Goal: Find specific page/section: Find specific page/section

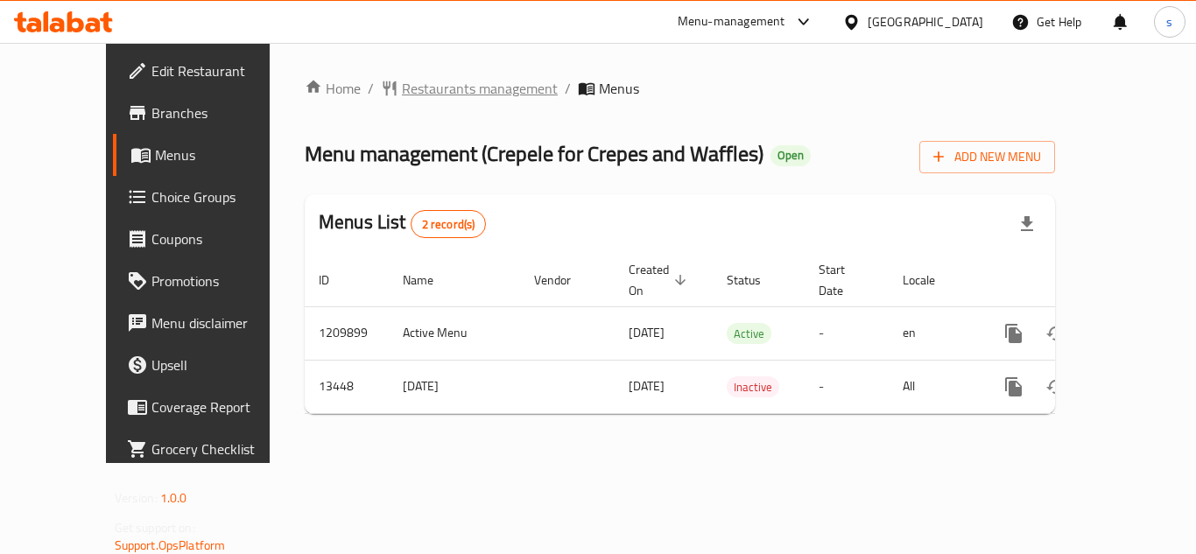
click at [402, 91] on span "Restaurants management" at bounding box center [480, 88] width 156 height 21
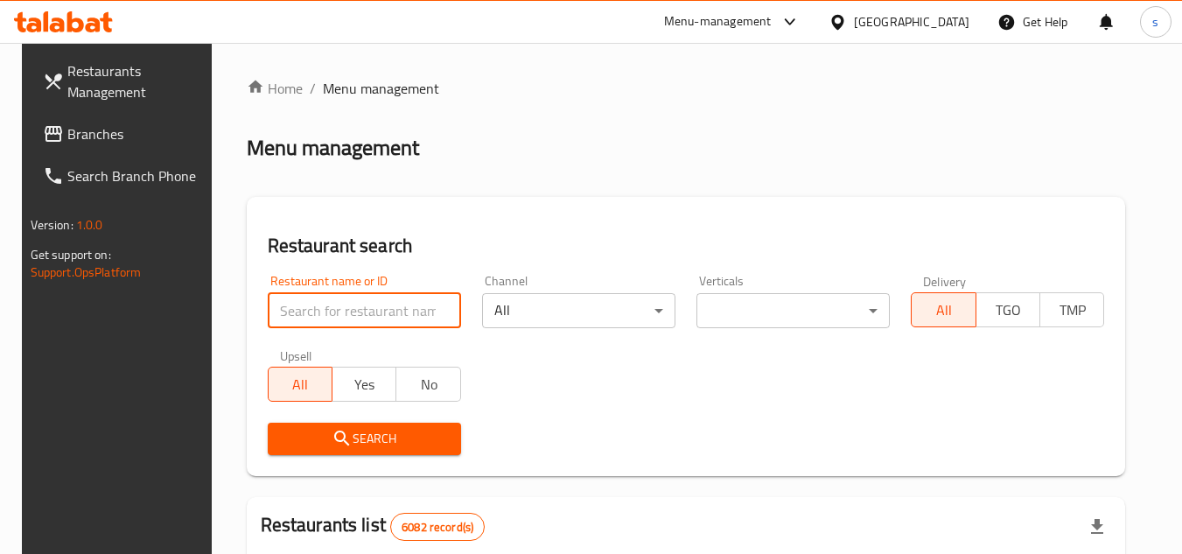
click at [326, 317] on input "search" at bounding box center [364, 310] width 193 height 35
paste input "8206"
type input "8206"
click button "Search" at bounding box center [364, 439] width 193 height 32
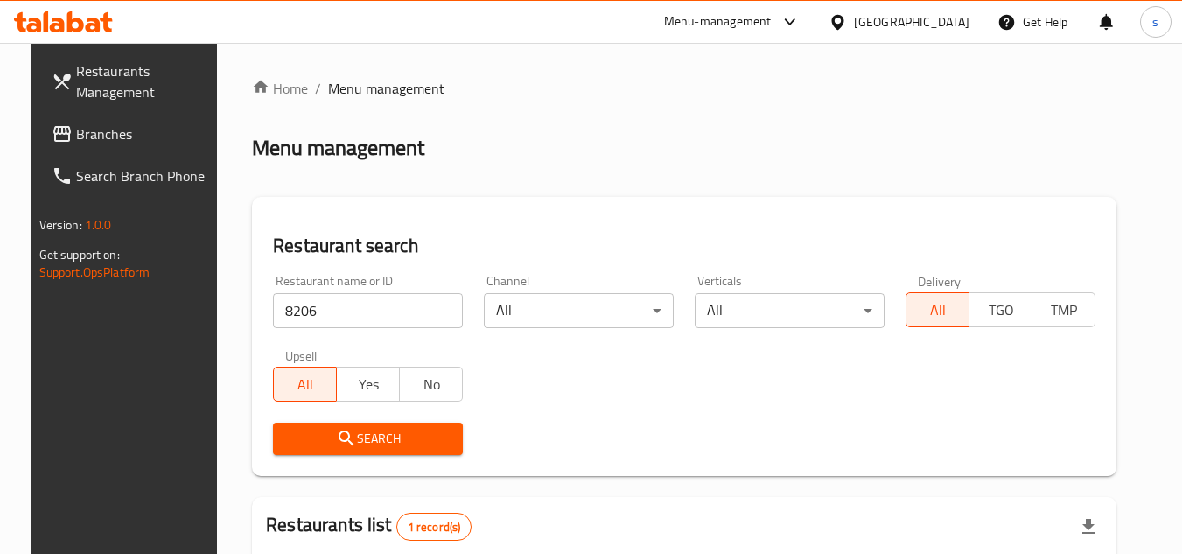
drag, startPoint x: 733, startPoint y: 123, endPoint x: 683, endPoint y: 124, distance: 49.9
click at [733, 123] on div "Home / Menu management Menu management Restaurant search Restaurant name or ID …" at bounding box center [684, 412] width 865 height 668
click at [948, 23] on div "[GEOGRAPHIC_DATA]" at bounding box center [912, 21] width 116 height 19
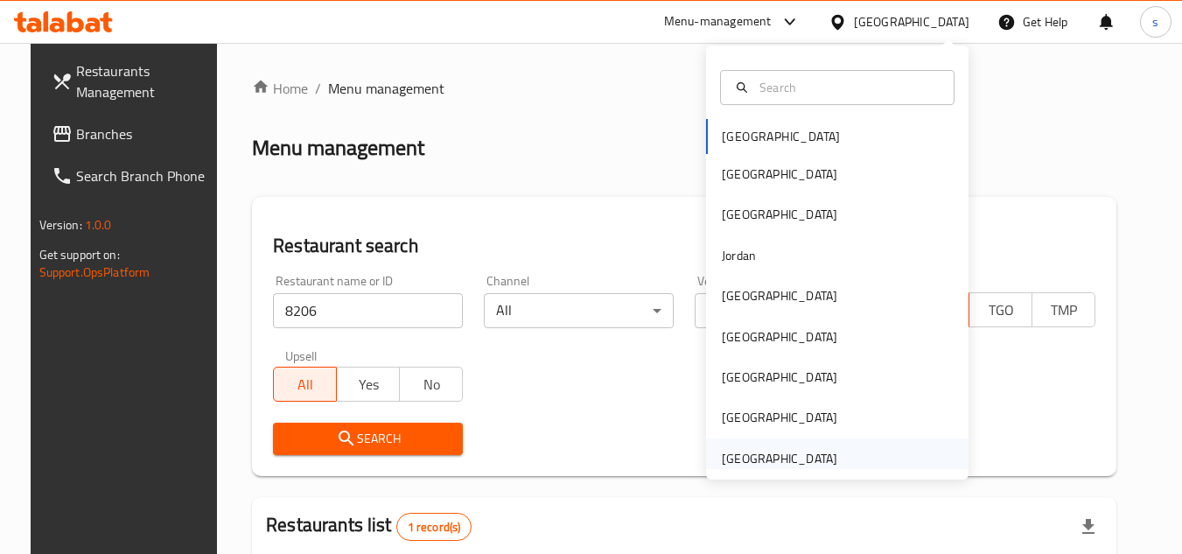
click at [756, 460] on div "[GEOGRAPHIC_DATA]" at bounding box center [780, 458] width 116 height 19
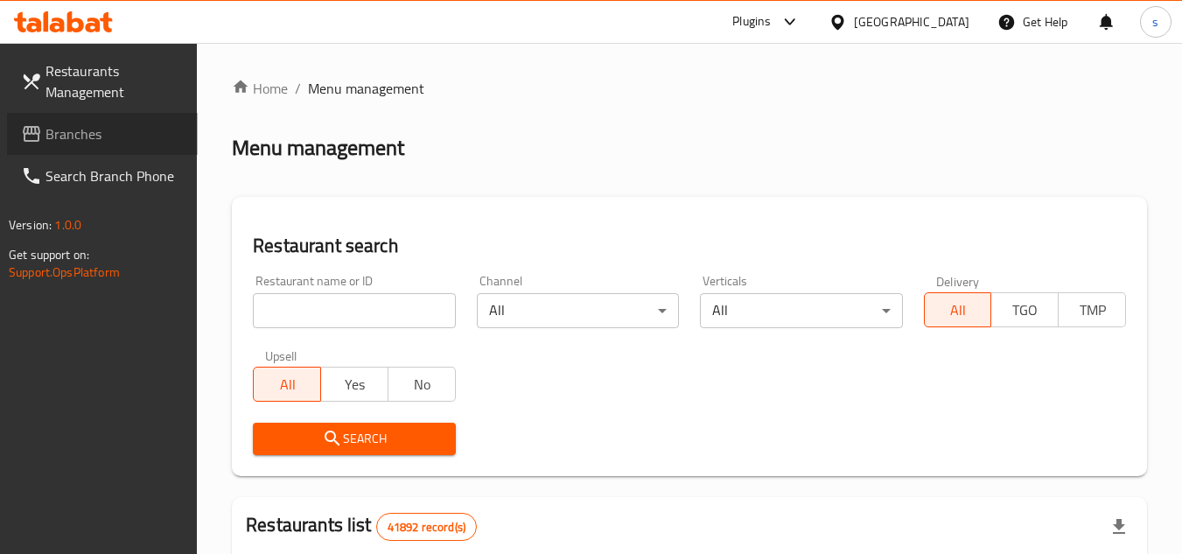
click at [81, 135] on span "Branches" at bounding box center [115, 133] width 138 height 21
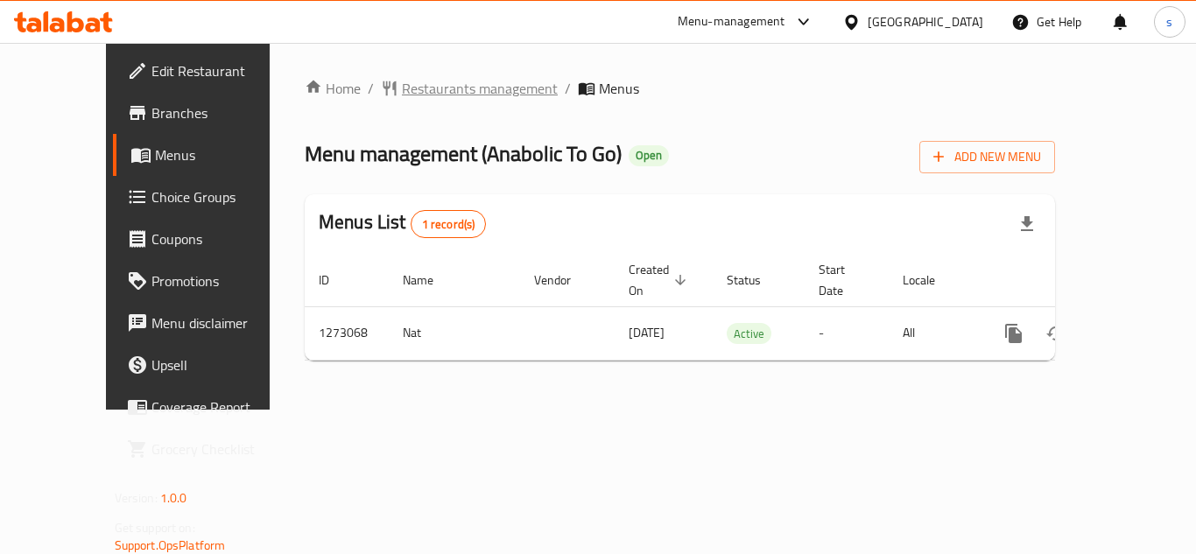
click at [402, 88] on span "Restaurants management" at bounding box center [480, 88] width 156 height 21
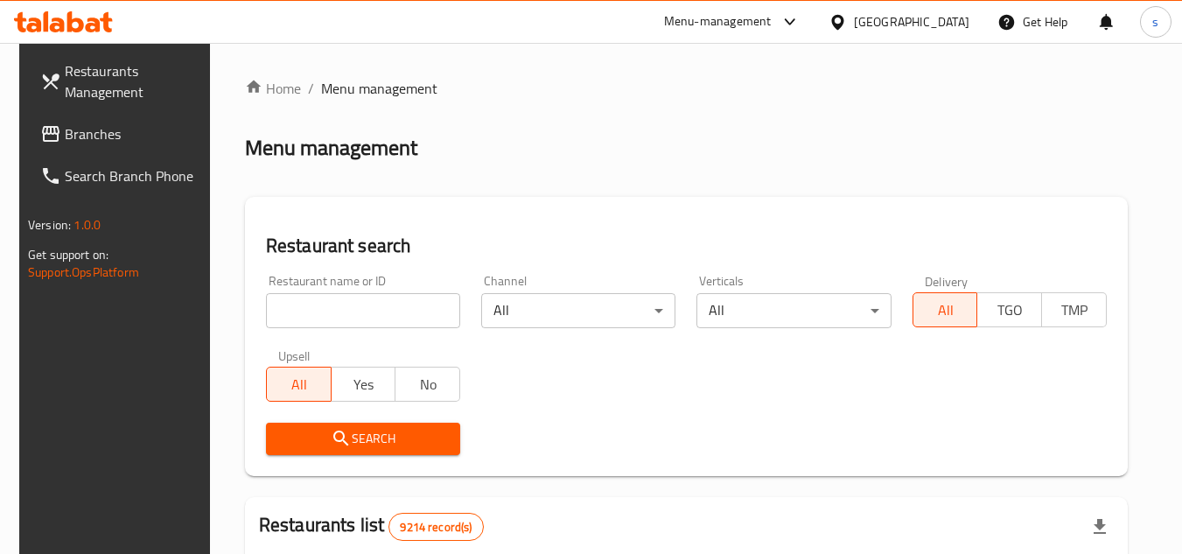
click at [319, 311] on input "search" at bounding box center [363, 310] width 194 height 35
paste input "690523"
type input "690523"
click button "Search" at bounding box center [363, 439] width 194 height 32
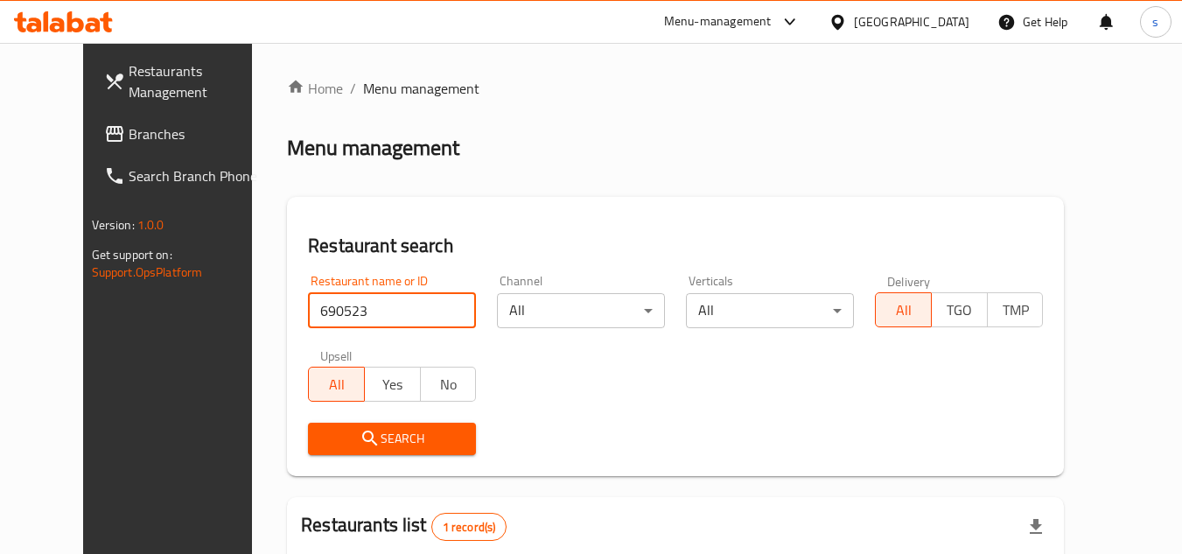
click at [847, 23] on icon at bounding box center [838, 22] width 18 height 18
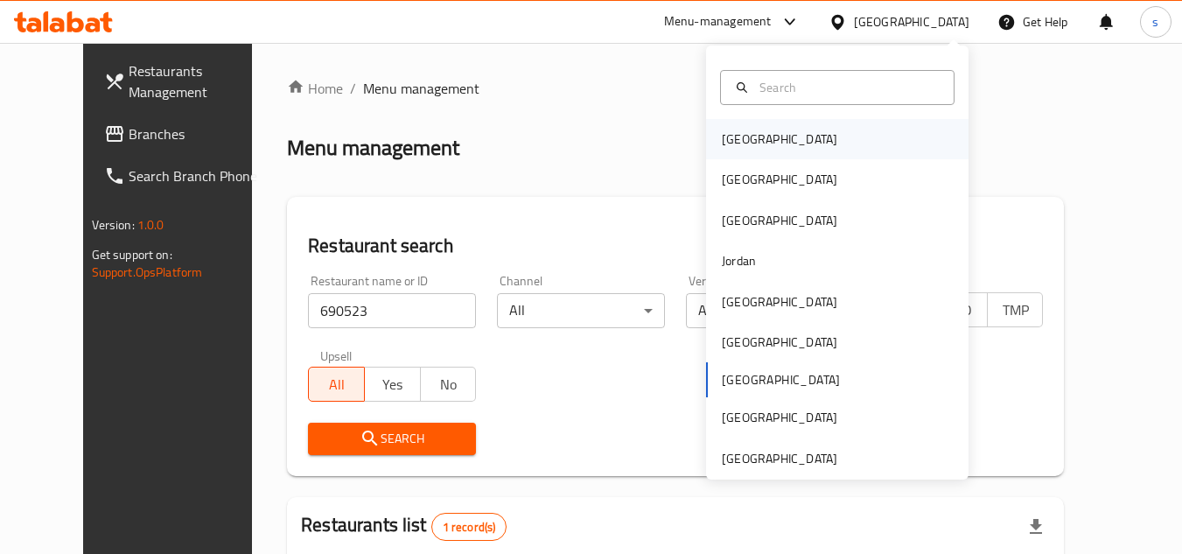
click at [735, 134] on div "[GEOGRAPHIC_DATA]" at bounding box center [780, 139] width 116 height 19
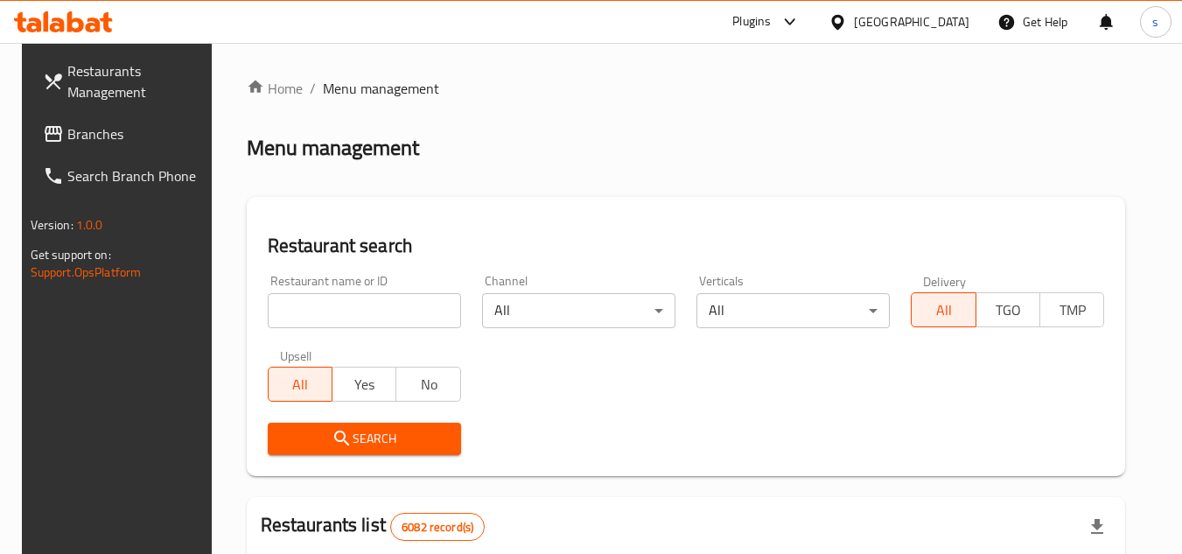
click at [67, 124] on span "Branches" at bounding box center [136, 133] width 138 height 21
